Goal: Task Accomplishment & Management: Complete application form

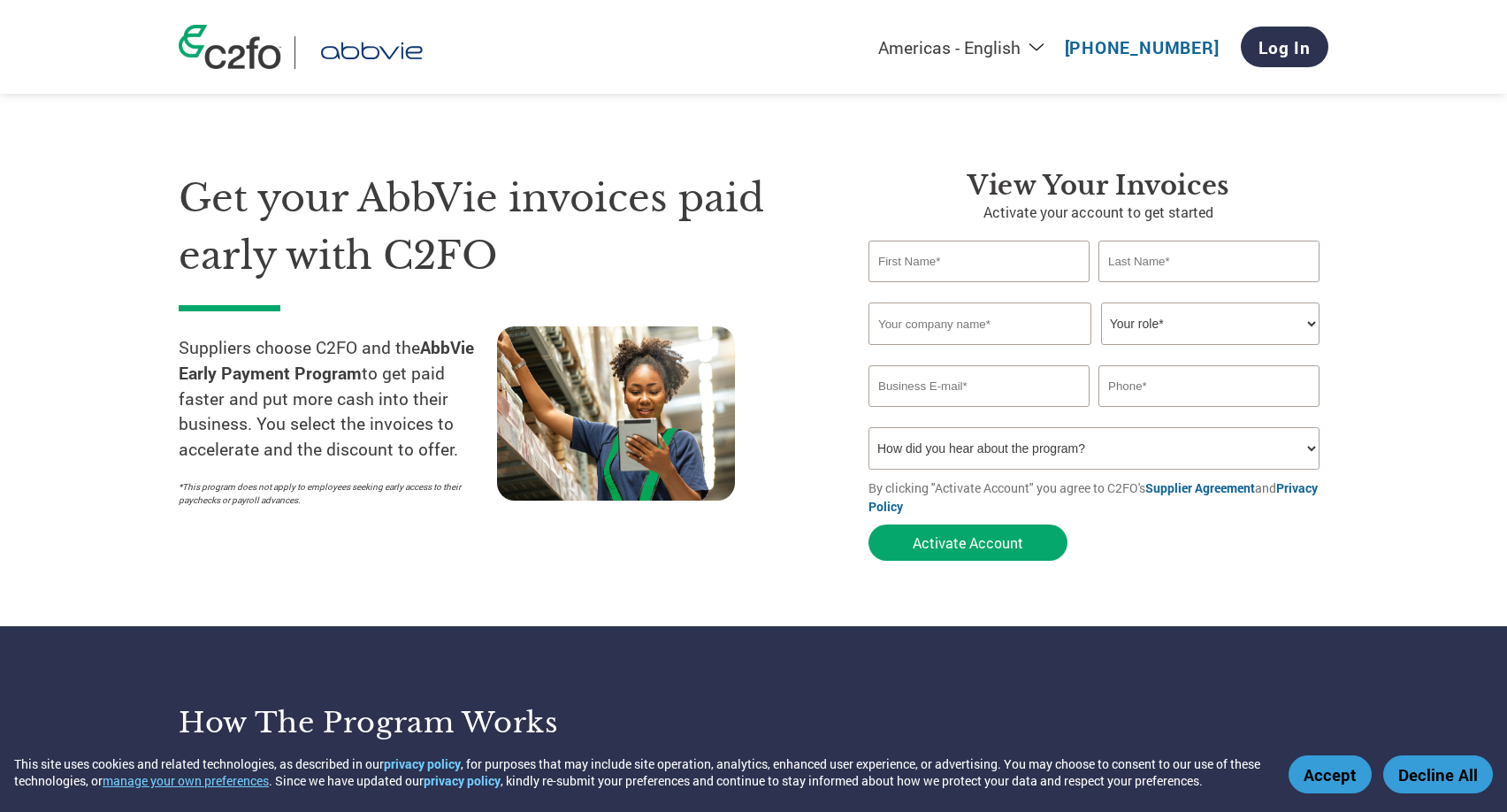
click at [917, 269] on input "text" at bounding box center [979, 261] width 221 height 42
type input "Zileyda"
type input "De [PERSON_NAME]"
type input "Caribe Sales Agencies Inc."
click at [1101, 303] on select "Your role* CFO Controller Credit Manager Finance Director Treasurer CEO Preside…" at bounding box center [1211, 324] width 219 height 43
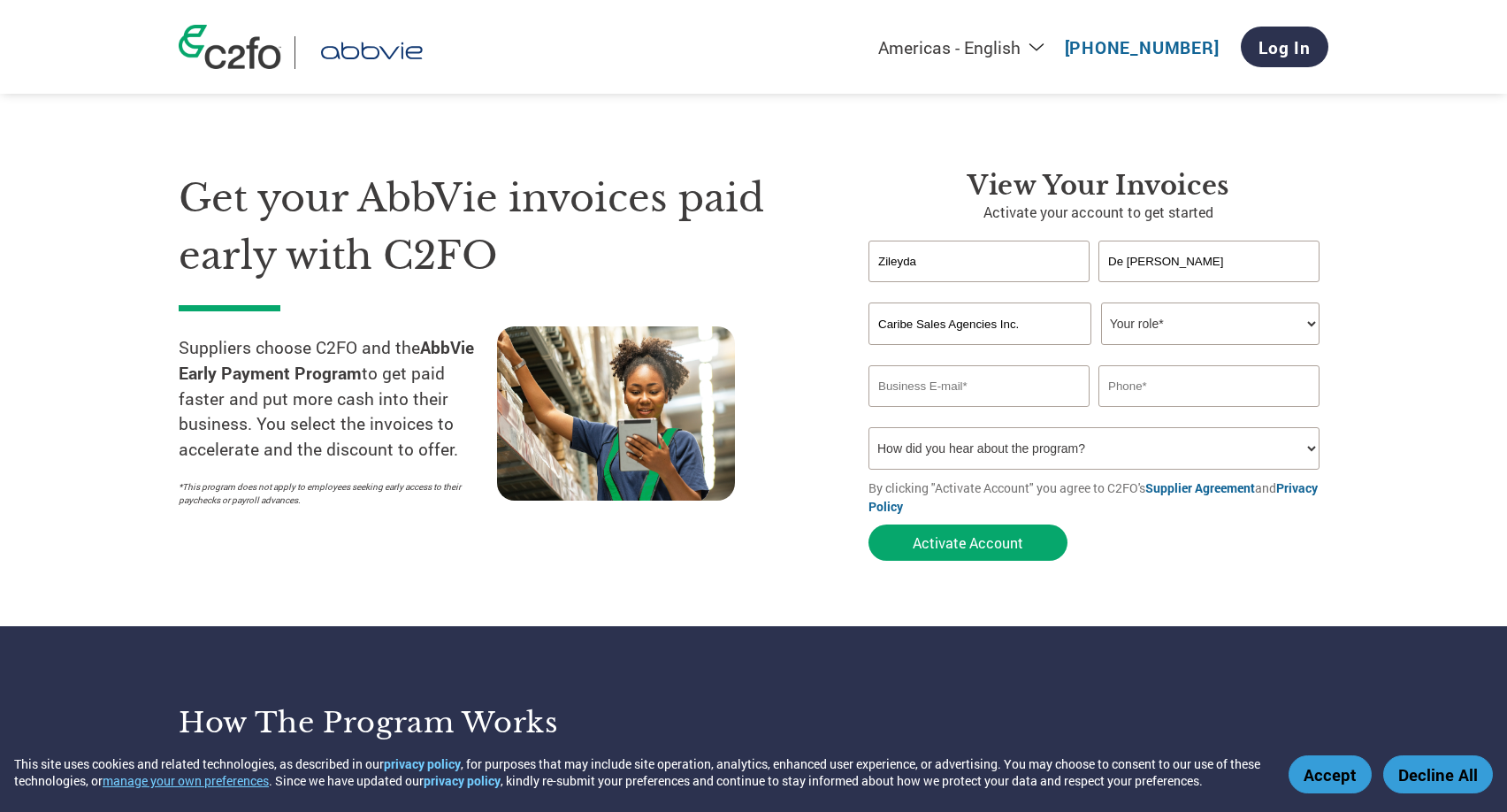
select select "ACCOUNTS_RECEIVABLE"
click option "Accounts Receivable" at bounding box center [0, 0] width 0 height 0
click at [966, 400] on input "email" at bounding box center [979, 385] width 221 height 42
type input "[PERSON_NAME][EMAIL_ADDRESS][DOMAIN_NAME]"
click at [1208, 385] on input "text" at bounding box center [1209, 385] width 221 height 42
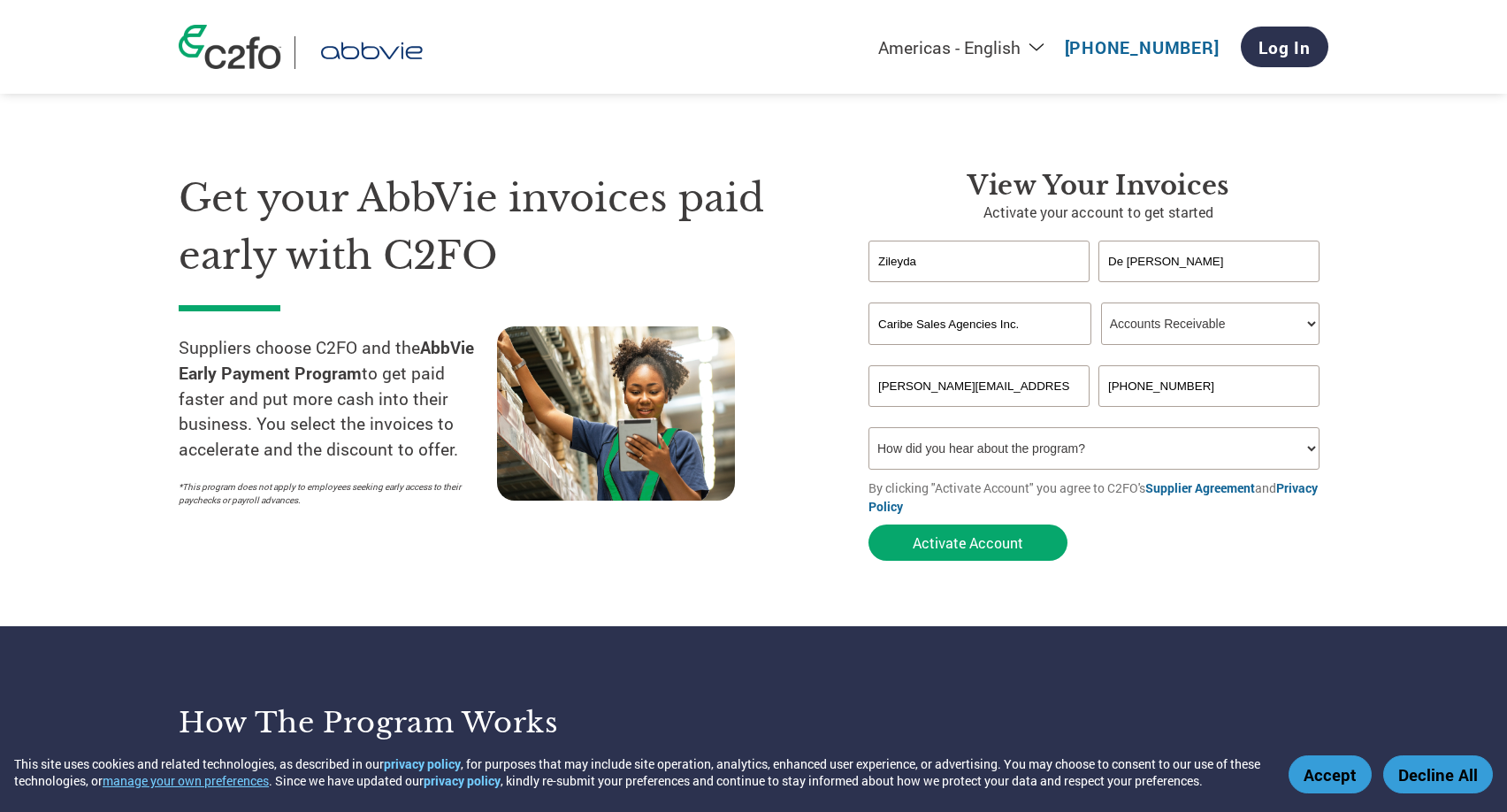
type input "[PHONE_NUMBER]"
click at [869, 427] on select "How did you hear about the program? Received a letter Email Social Media Online…" at bounding box center [1094, 448] width 451 height 43
select select "Email"
click option "Email" at bounding box center [0, 0] width 0 height 0
click at [971, 544] on button "Activate Account" at bounding box center [968, 542] width 199 height 36
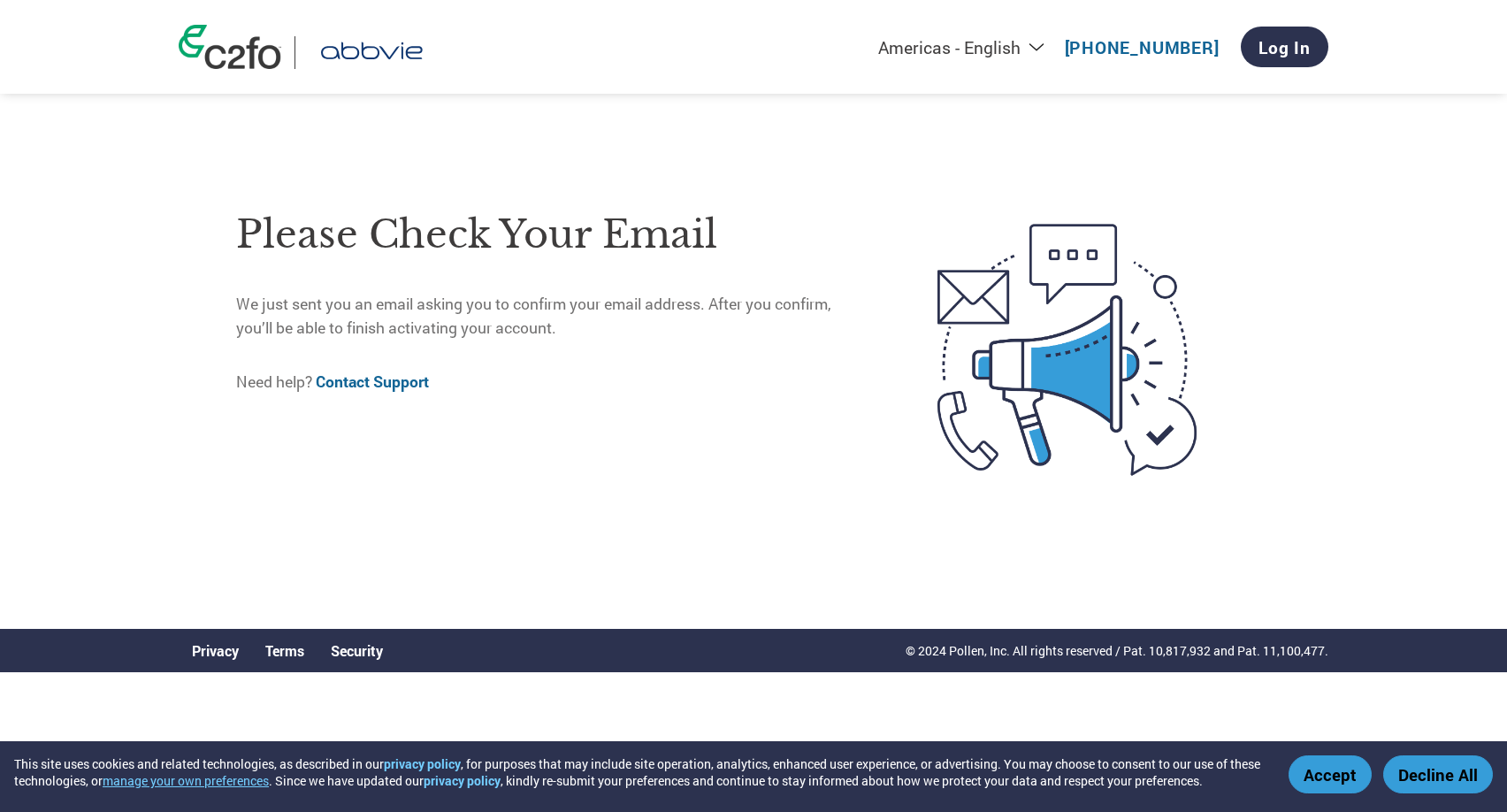
click at [1339, 780] on button "Accept" at bounding box center [1330, 774] width 83 height 38
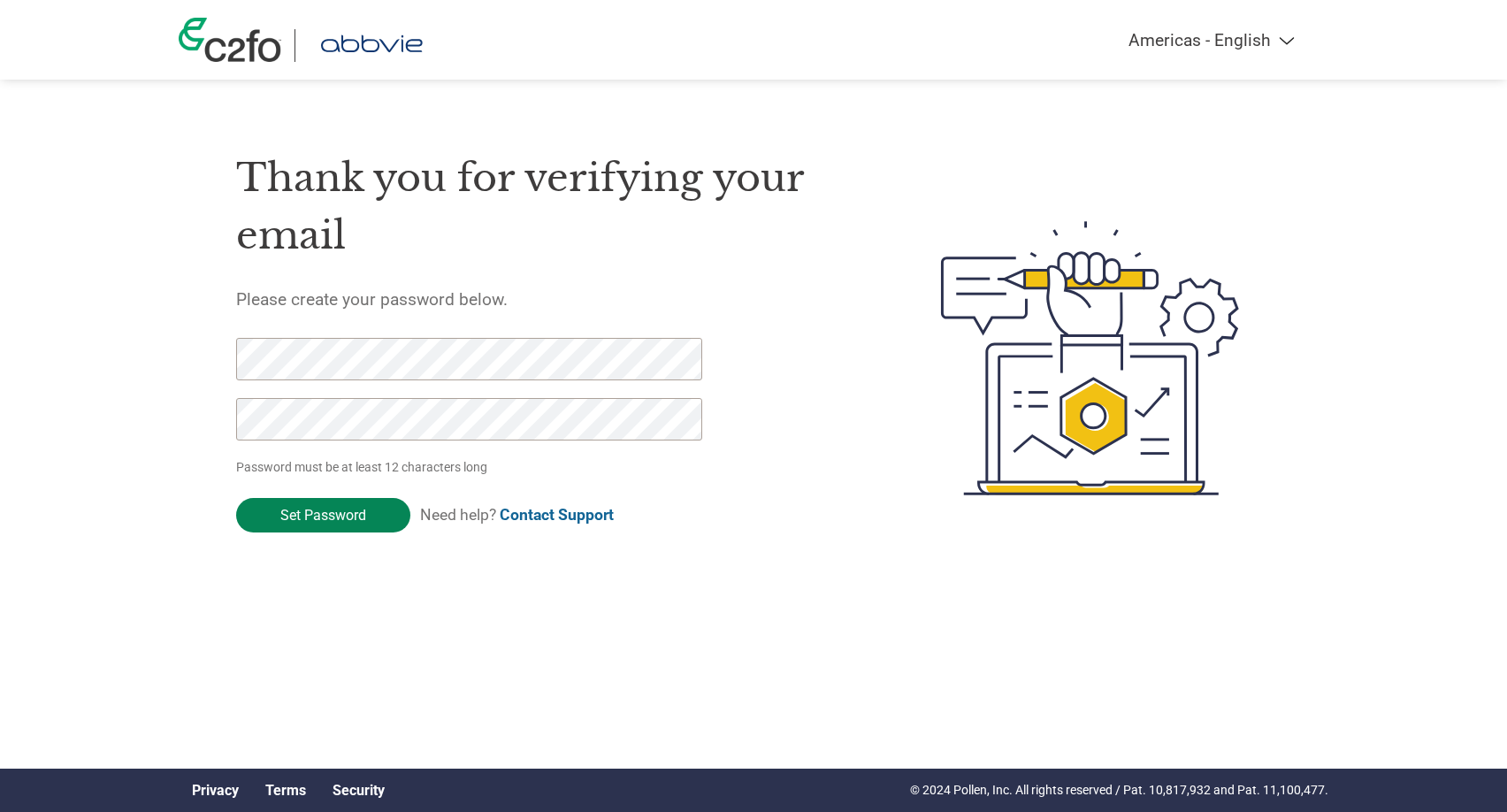
click at [337, 514] on input "Set Password" at bounding box center [323, 515] width 174 height 34
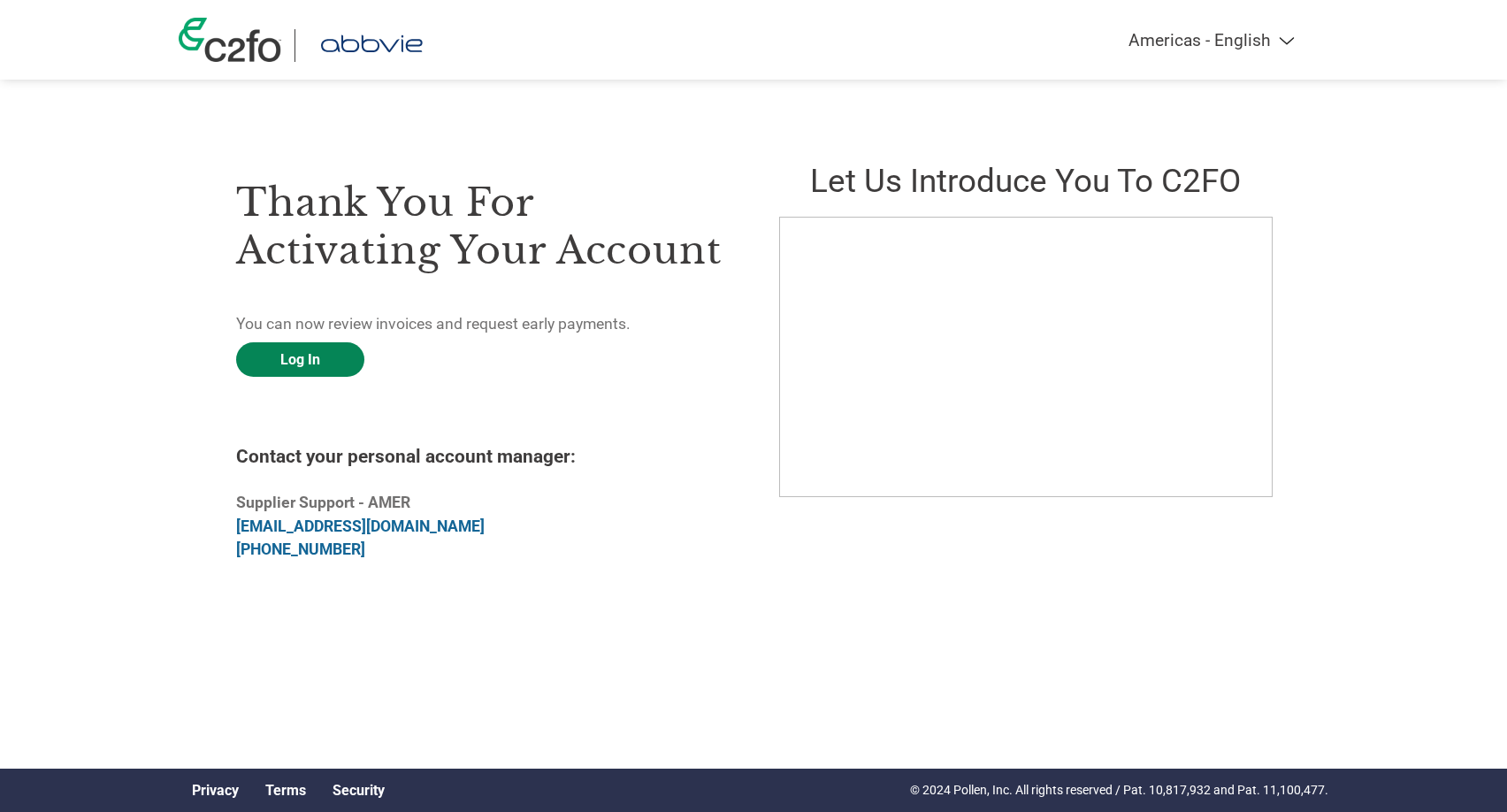
click at [306, 368] on link "Log In" at bounding box center [300, 359] width 128 height 34
